Goal: Information Seeking & Learning: Learn about a topic

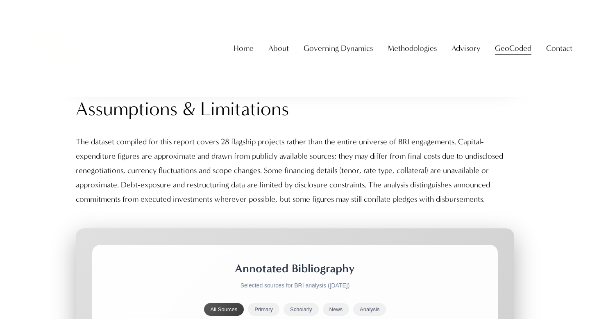
scroll to position [7992, 0]
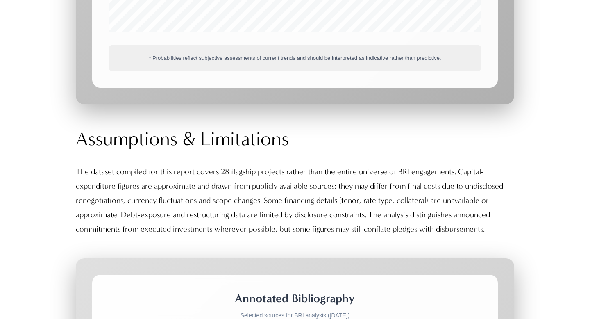
scroll to position [7961, 0]
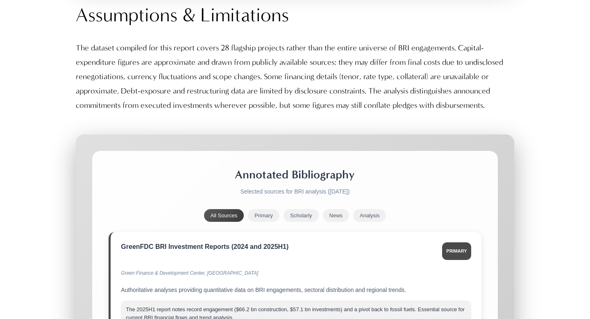
scroll to position [8092, 0]
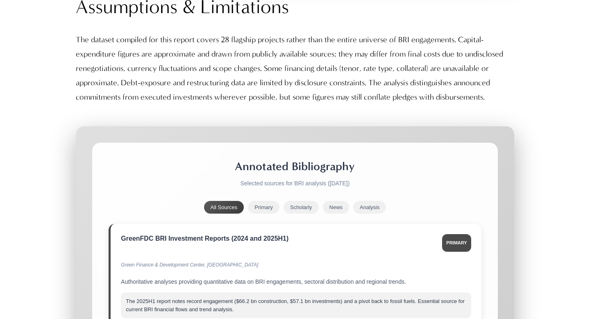
copy div "Ten years of the BRI: evolution and the road ahead"
click at [173, 233] on div "GreenFDC BRI Investment Reports (2024 and 2025H1)" at bounding box center [278, 237] width 315 height 9
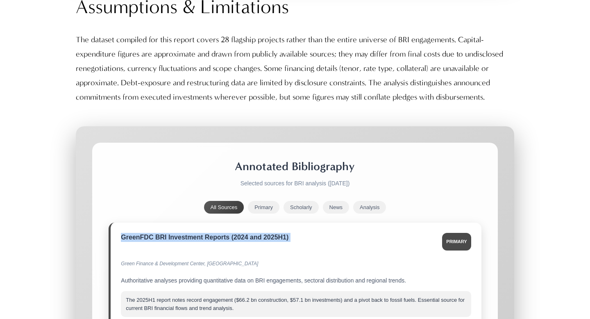
click at [158, 257] on div "Green Finance & Development Center, [GEOGRAPHIC_DATA]" at bounding box center [296, 264] width 350 height 14
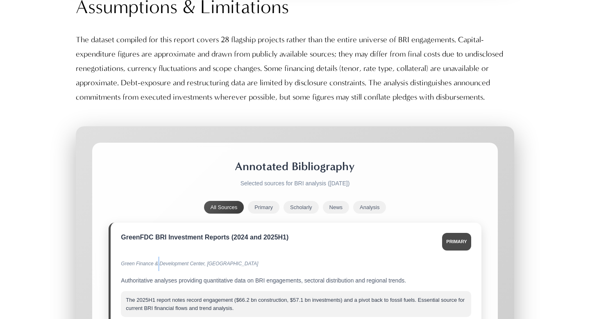
click at [158, 257] on div "Green Finance & Development Center, [GEOGRAPHIC_DATA]" at bounding box center [296, 264] width 350 height 14
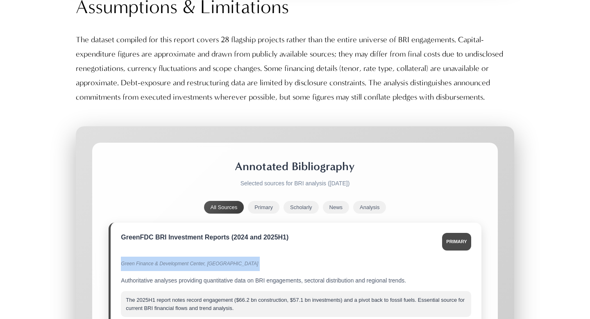
click at [158, 257] on div "Green Finance & Development Center, [GEOGRAPHIC_DATA]" at bounding box center [296, 264] width 350 height 14
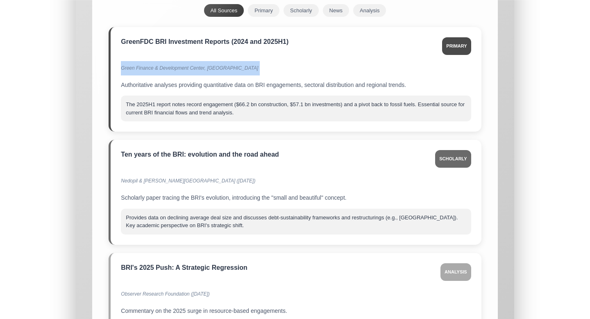
scroll to position [8289, 0]
click at [191, 261] on div "BRI's 2025 Push: A Strategic Regression" at bounding box center [277, 265] width 313 height 9
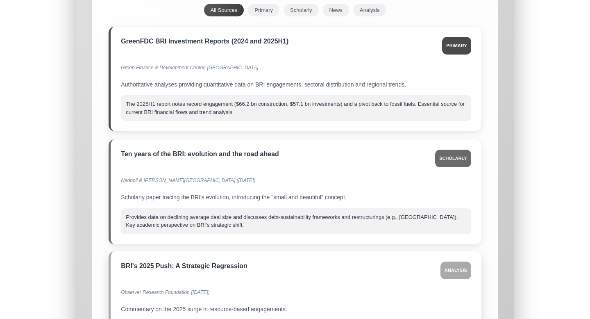
click at [191, 261] on div "BRI's 2025 Push: A Strategic Regression" at bounding box center [277, 265] width 313 height 9
copy div "BRI's 2025 Push: A Strategic Regression"
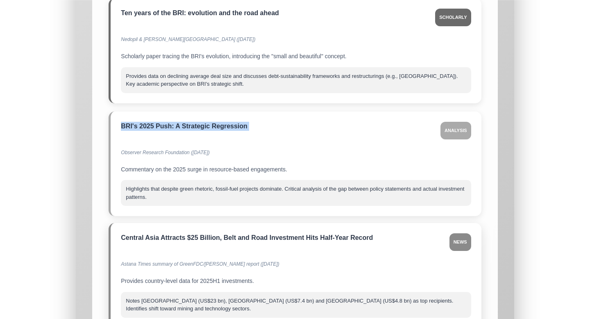
scroll to position [8408, 0]
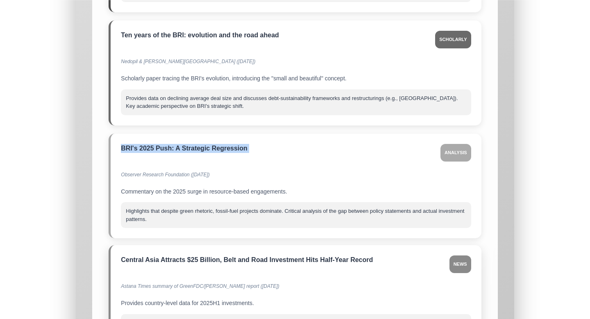
click at [327, 255] on div "Central Asia Attracts $25 Billion, Belt and Road Investment Hits Half-Year Reco…" at bounding box center [282, 259] width 322 height 9
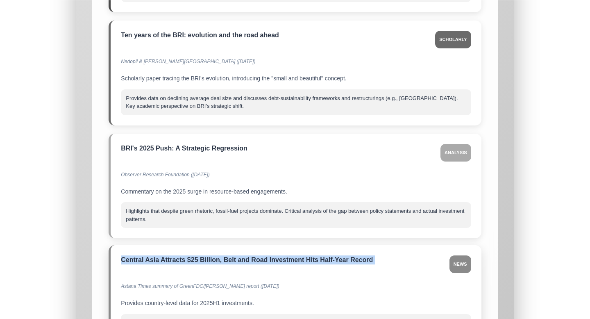
copy div "Central Asia Attracts $25 Billion, Belt and Road Investment Hits Half-Year Reco…"
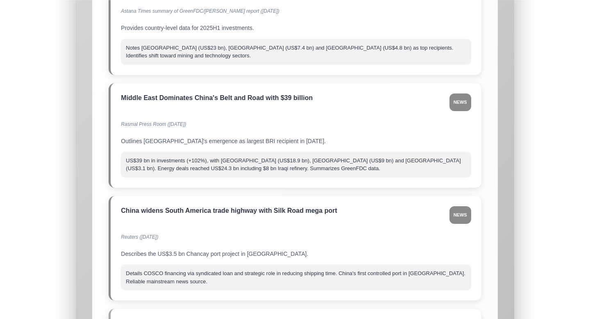
scroll to position [8687, 0]
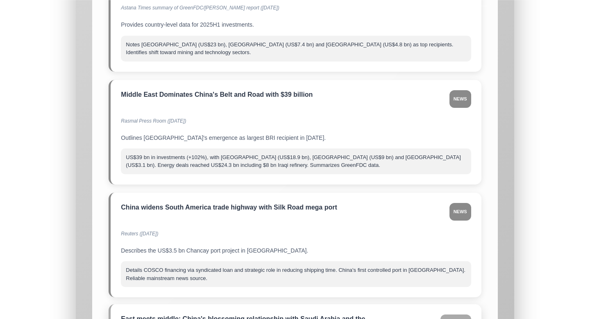
click at [271, 314] on div "East meets middle: China's blossoming relationship with Saudi Arabia and the [G…" at bounding box center [277, 323] width 313 height 18
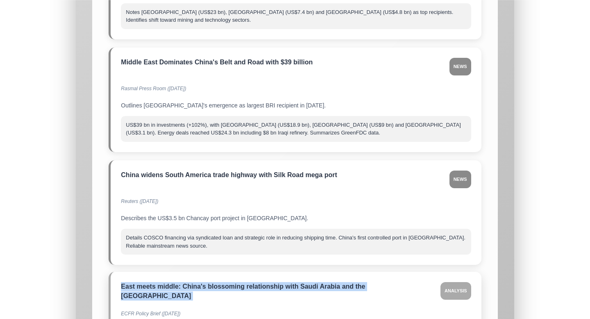
scroll to position [8725, 0]
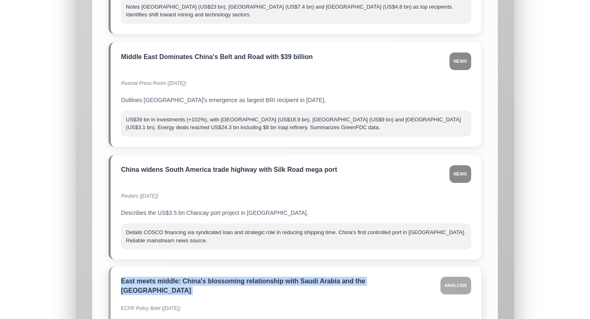
copy div "East meets middle: China's blossoming relationship with Saudi Arabia and the [G…"
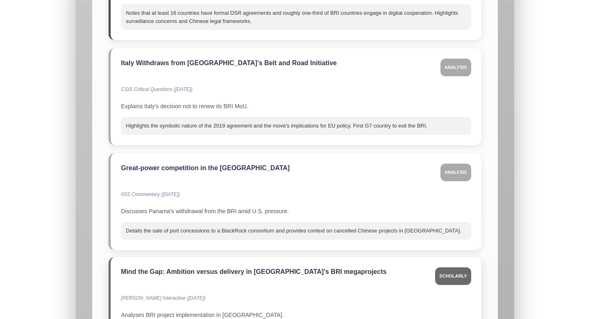
scroll to position [9172, 0]
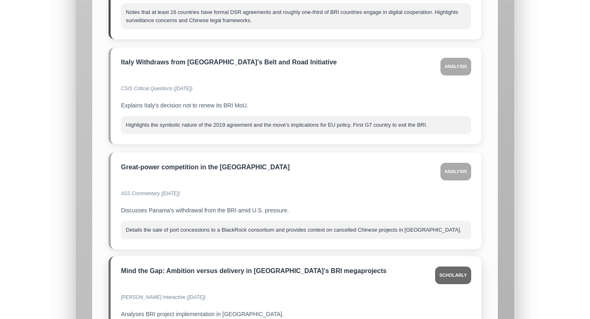
click at [250, 266] on div "Mind the Gap: Ambition versus delivery in [GEOGRAPHIC_DATA]'s BRI megaprojects" at bounding box center [275, 270] width 308 height 9
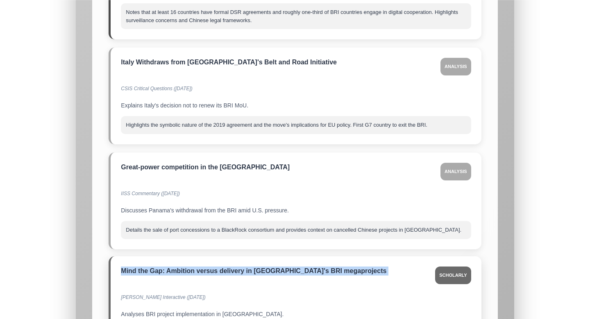
click at [250, 266] on div "Mind the Gap: Ambition versus delivery in [GEOGRAPHIC_DATA]'s BRI megaprojects" at bounding box center [275, 270] width 308 height 9
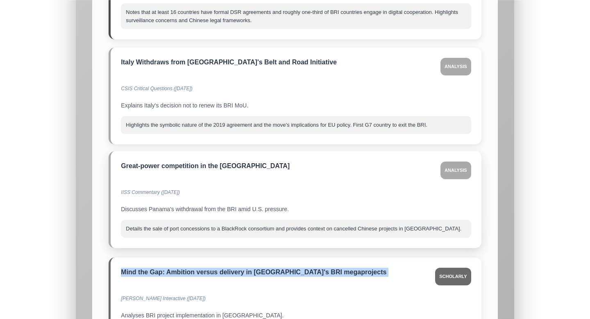
copy div "Mind the Gap: Ambition versus delivery in [GEOGRAPHIC_DATA]'s BRI megaprojects"
